Goal: Navigation & Orientation: Find specific page/section

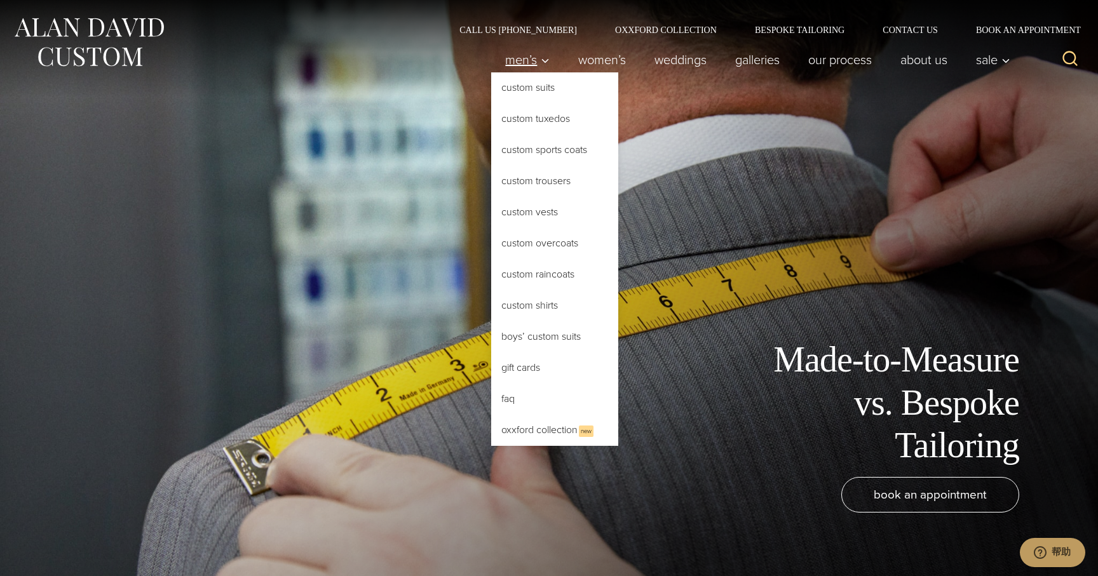
click at [521, 58] on span "Men’s" at bounding box center [527, 59] width 44 height 13
click at [517, 90] on link "Custom Suits" at bounding box center [554, 87] width 127 height 30
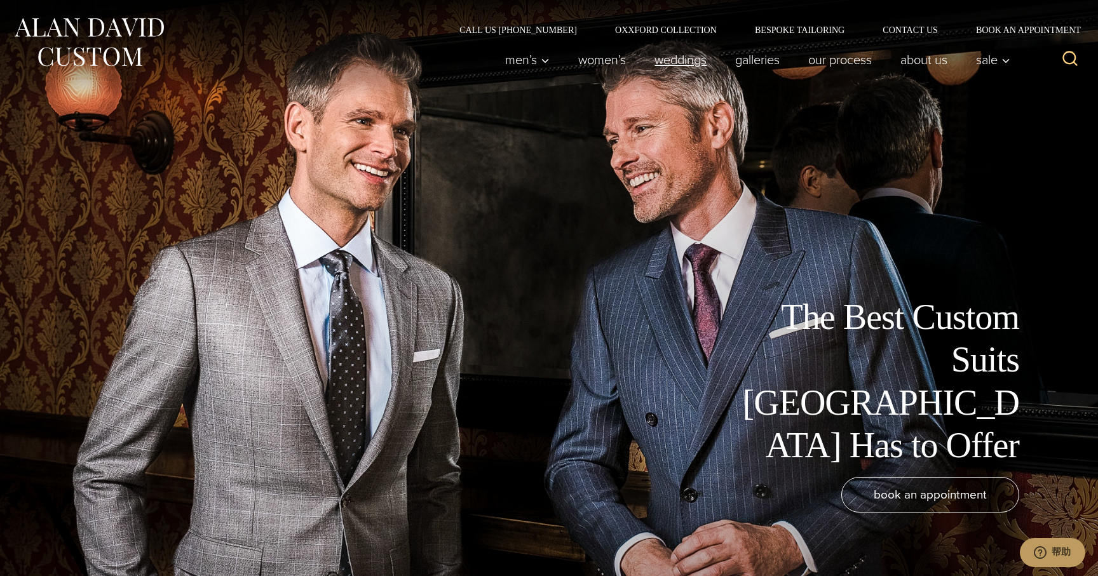
click at [694, 56] on link "weddings" at bounding box center [680, 59] width 81 height 25
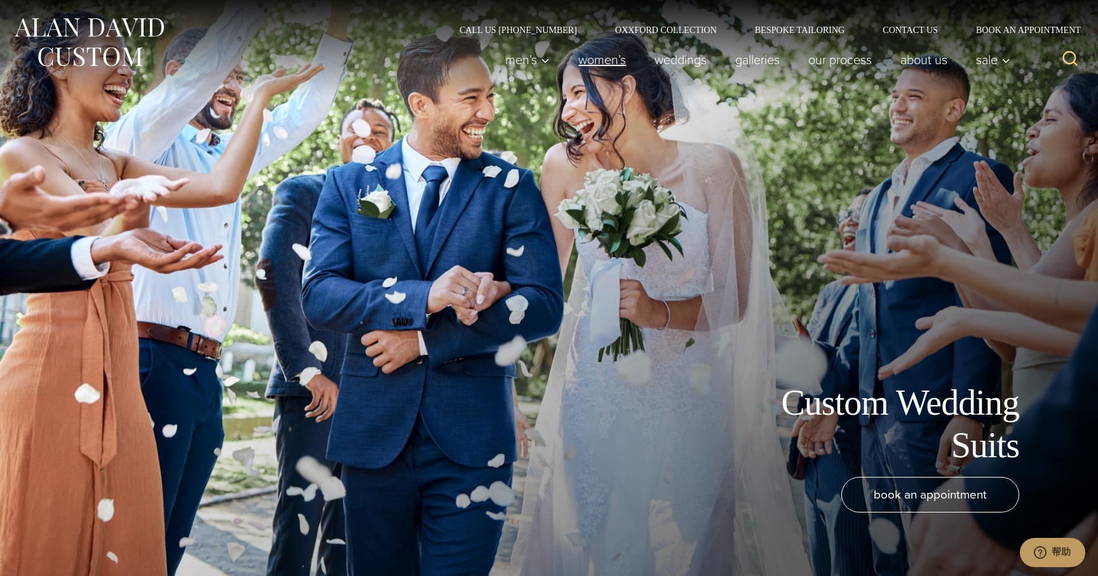
click at [601, 58] on link "Women’s" at bounding box center [602, 59] width 76 height 25
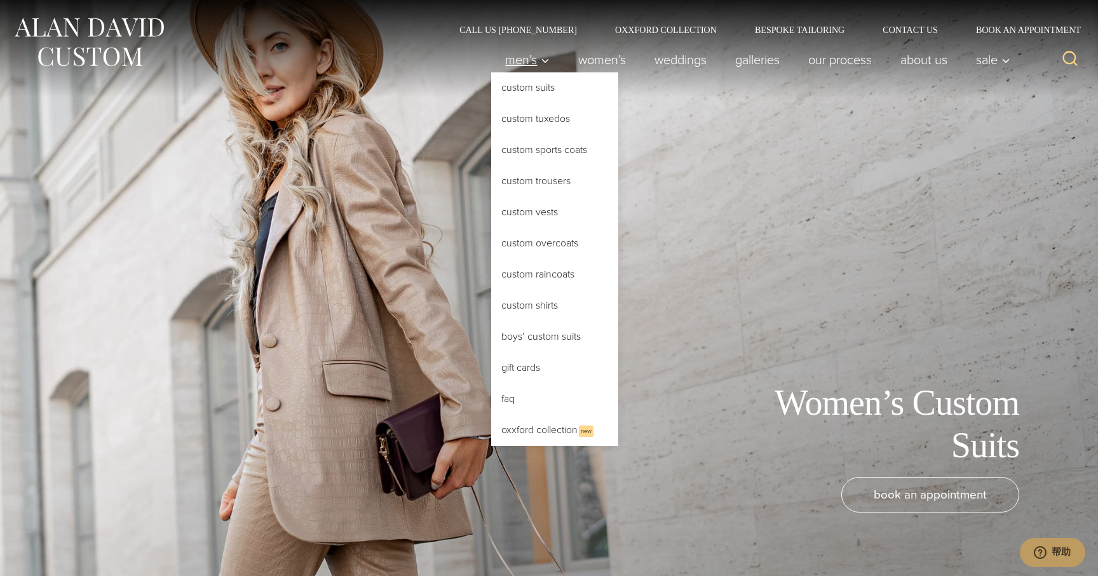
click at [523, 57] on span "Men’s" at bounding box center [527, 59] width 44 height 13
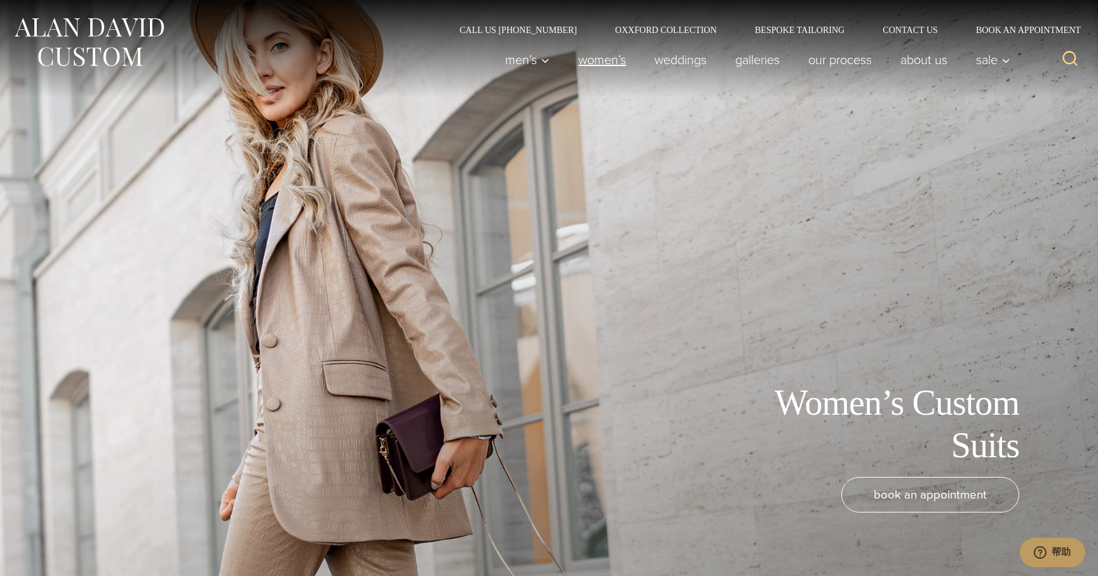
click at [577, 57] on link "Women’s" at bounding box center [602, 59] width 76 height 25
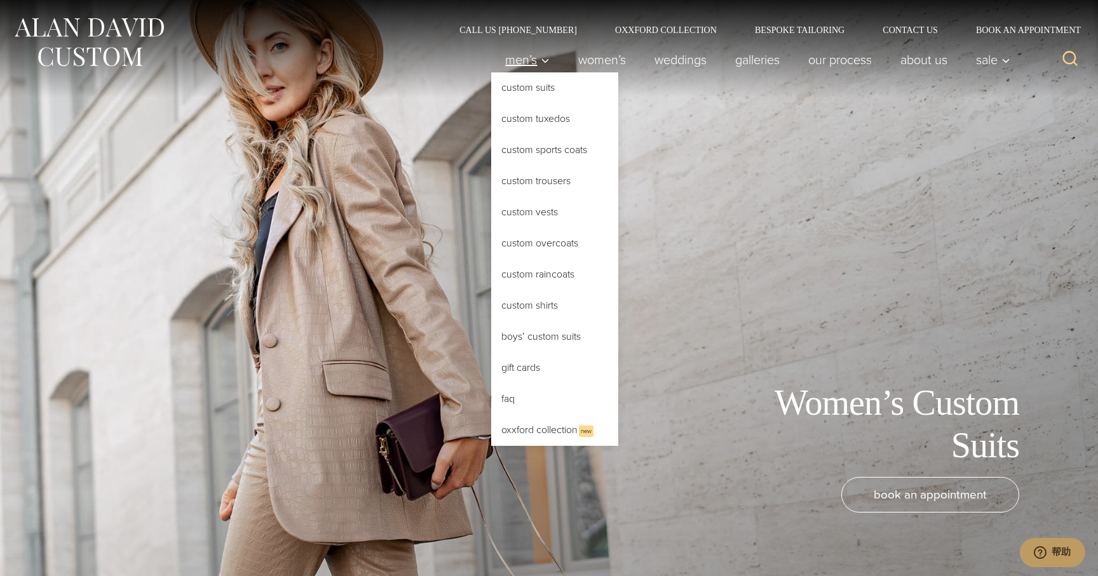
click at [522, 57] on span "Men’s" at bounding box center [527, 59] width 44 height 13
click at [523, 89] on link "Custom Suits" at bounding box center [554, 87] width 127 height 30
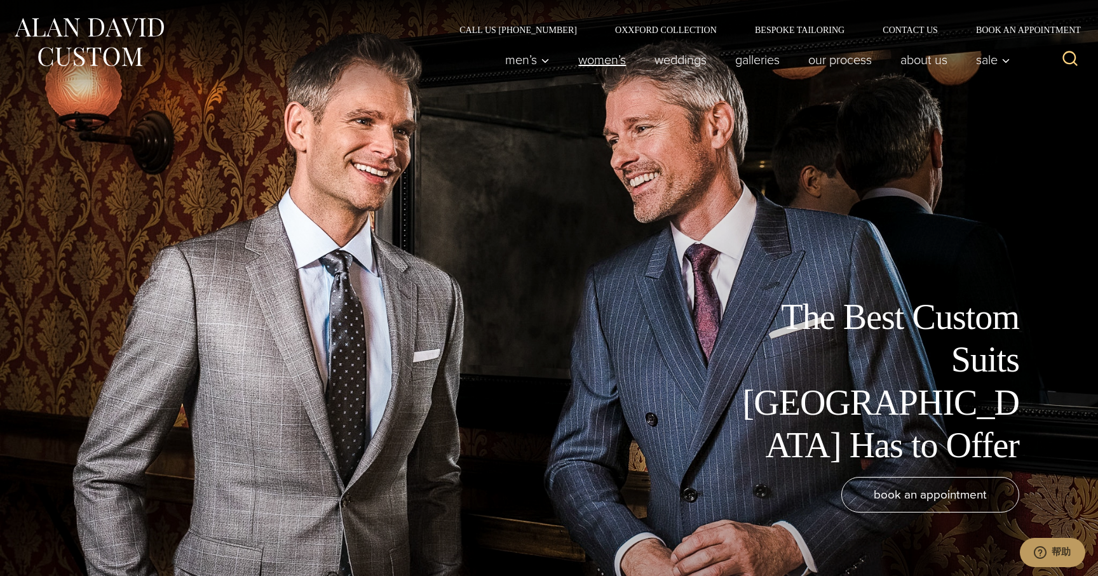
click at [582, 60] on link "Women’s" at bounding box center [602, 59] width 76 height 25
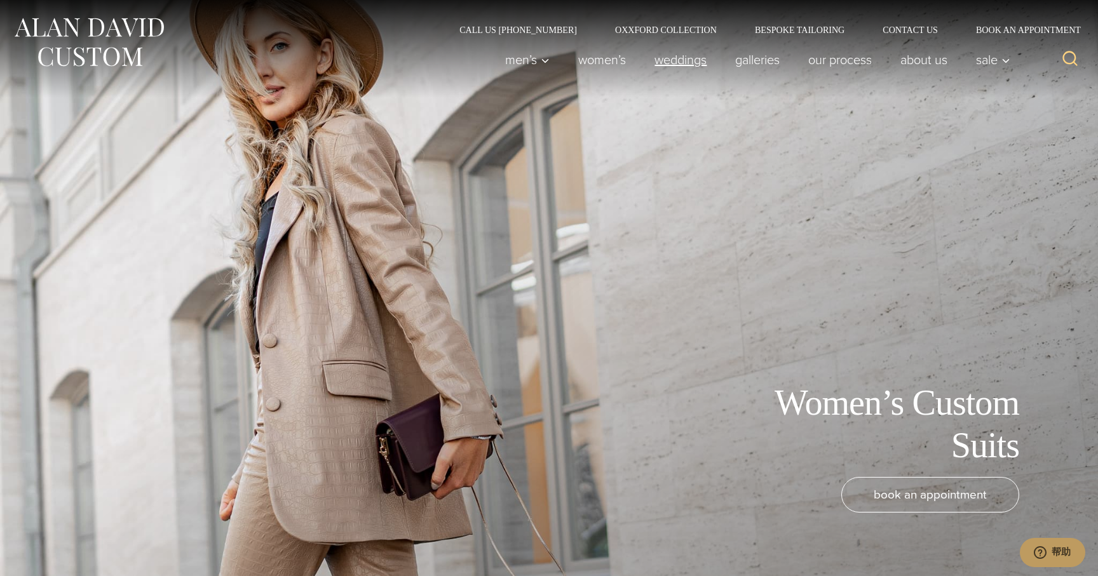
click at [664, 60] on link "weddings" at bounding box center [680, 59] width 81 height 25
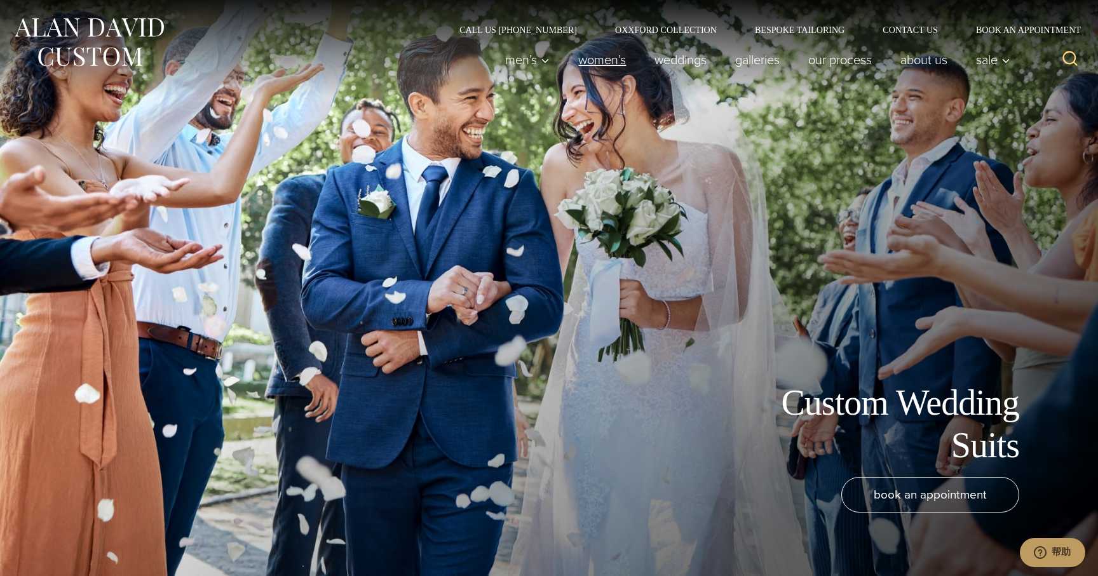
click at [593, 65] on link "Women’s" at bounding box center [602, 59] width 76 height 25
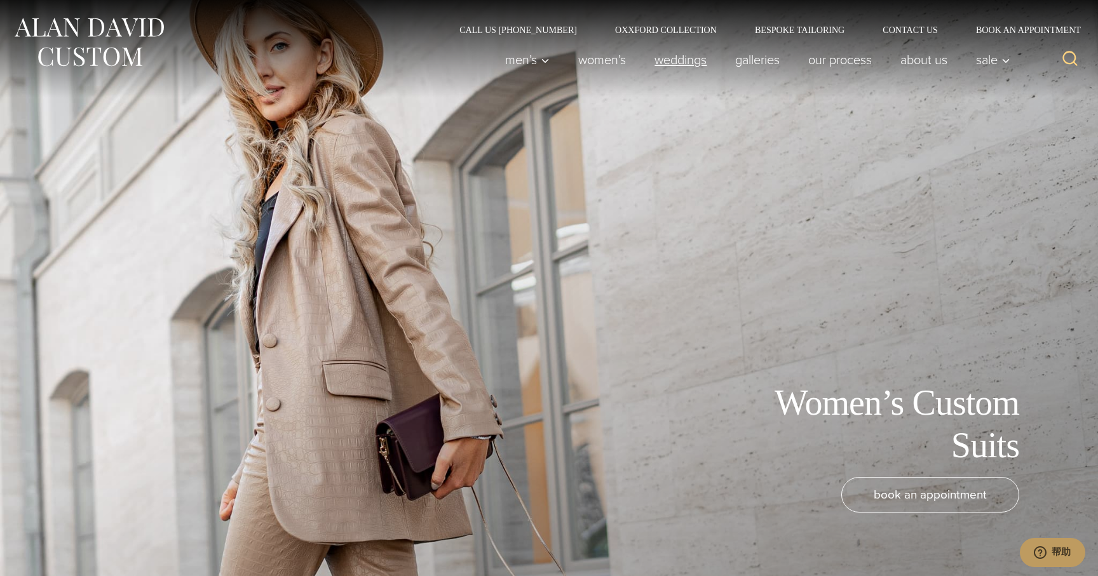
click at [673, 58] on link "weddings" at bounding box center [680, 59] width 81 height 25
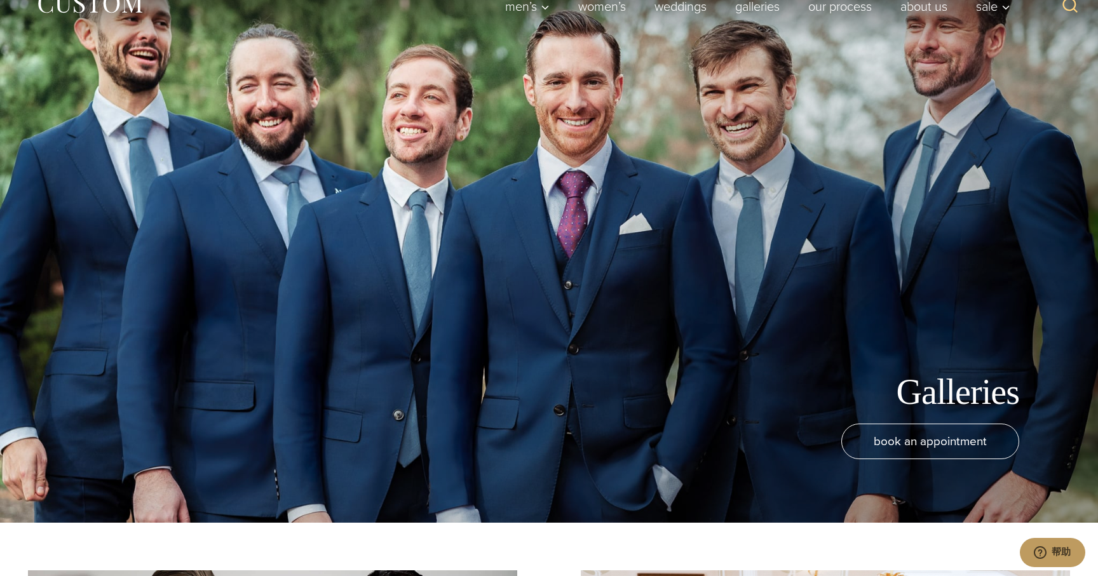
scroll to position [58, 0]
